Goal: Information Seeking & Learning: Check status

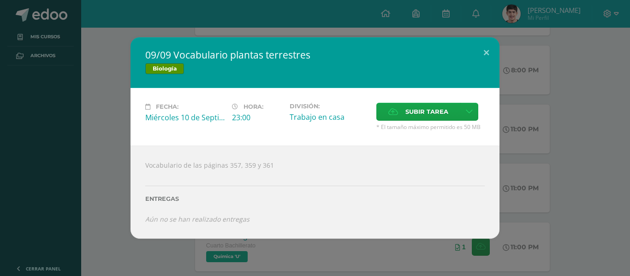
scroll to position [196, 0]
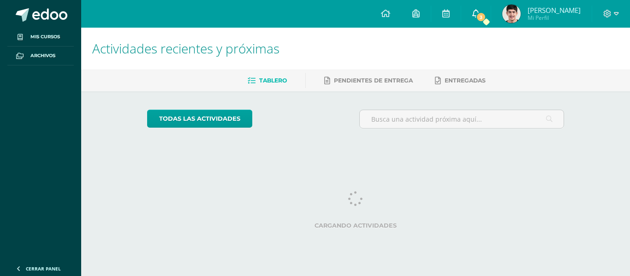
click at [480, 18] on span at bounding box center [476, 14] width 7 height 10
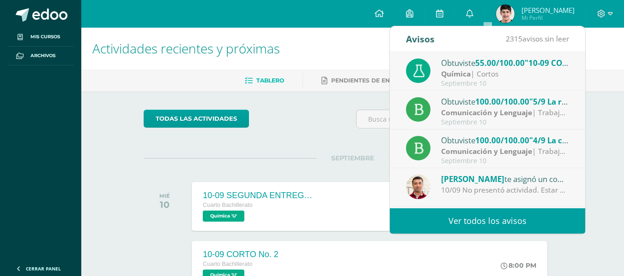
click at [477, 68] on div "Obtuviste 55.00/100.00 "10-09 CORTO No. 2" en Química" at bounding box center [505, 63] width 128 height 12
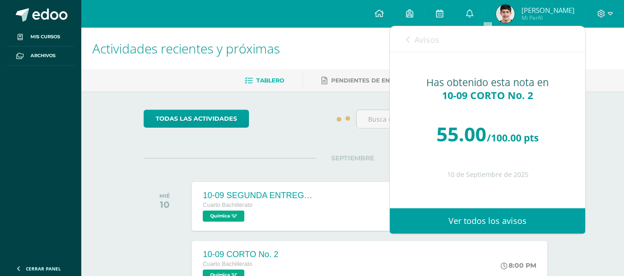
click at [336, 115] on div "todas las Actividades" at bounding box center [352, 123] width 425 height 26
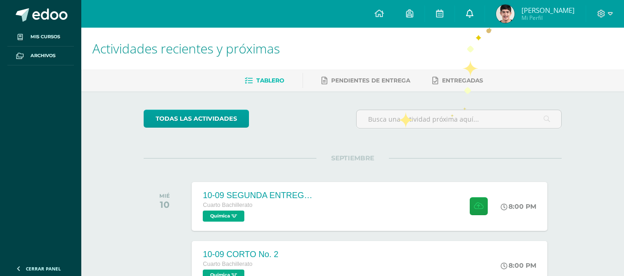
click at [484, 25] on link "0" at bounding box center [470, 14] width 30 height 28
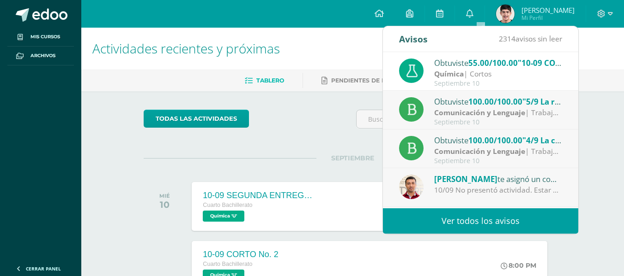
click at [482, 96] on div "Obtuviste 100.00/100.00 "5/9 La raya y el guion" en Comunicación y [GEOGRAPHIC_…" at bounding box center [498, 102] width 128 height 12
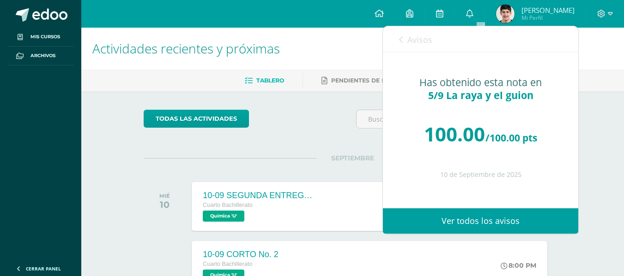
click at [431, 26] on div "Avisos 2313 avisos sin leer Avisos Obtuviste 55.00/100.00 "10-09 CORTO No. 2" e…" at bounding box center [480, 130] width 196 height 209
click at [430, 40] on span "Avisos" at bounding box center [419, 39] width 25 height 11
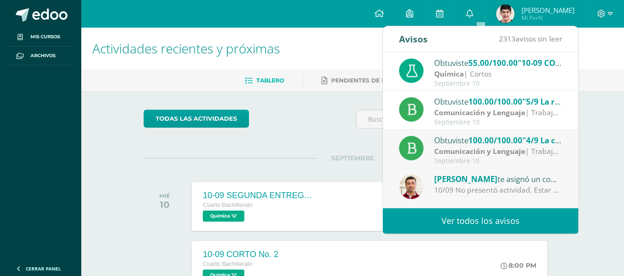
click at [466, 146] on strong "Comunicación y Lenguaje" at bounding box center [479, 151] width 91 height 10
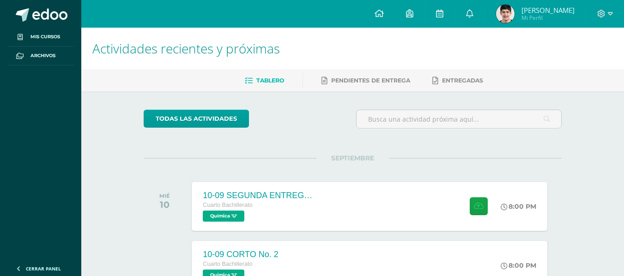
click at [514, 14] on img at bounding box center [505, 14] width 18 height 18
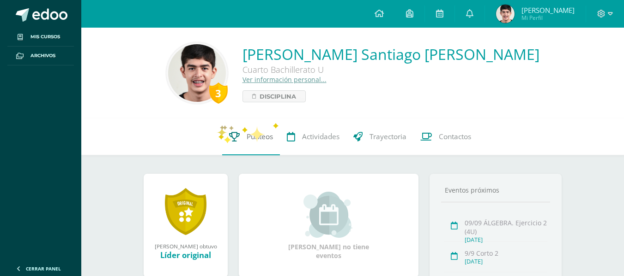
click at [224, 137] on link "Punteos" at bounding box center [251, 137] width 58 height 37
click at [246, 129] on link "Punteos" at bounding box center [251, 137] width 58 height 37
click at [234, 140] on icon at bounding box center [234, 137] width 11 height 10
